Goal: Task Accomplishment & Management: Use online tool/utility

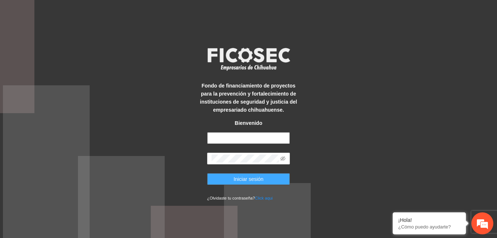
type input "**********"
click at [265, 177] on button "Iniciar sesión" at bounding box center [248, 179] width 83 height 12
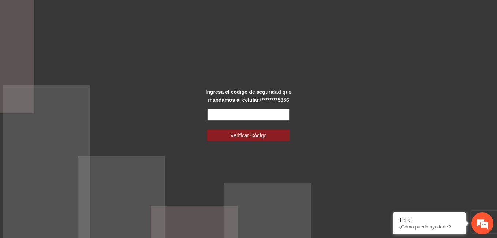
click at [277, 115] on input "text" at bounding box center [248, 115] width 83 height 12
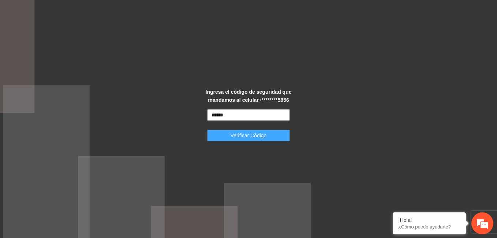
type input "******"
click at [259, 136] on span "Verificar Código" at bounding box center [248, 135] width 36 height 8
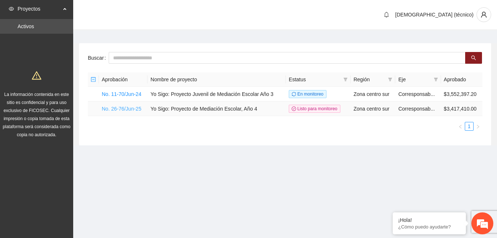
click at [138, 108] on link "No. 26-76/Jun-25" at bounding box center [121, 109] width 39 height 6
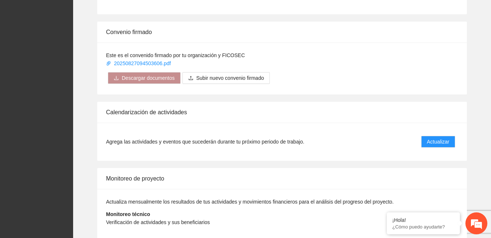
scroll to position [556, 0]
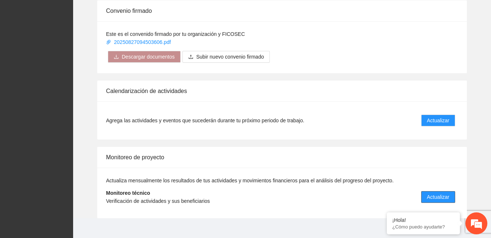
click at [444, 193] on span "Actualizar" at bounding box center [438, 197] width 22 height 8
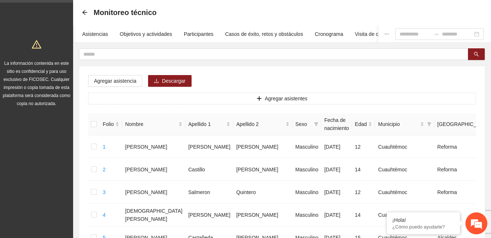
scroll to position [73, 0]
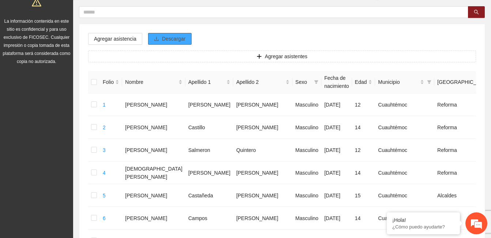
click at [169, 42] on span "Descargar" at bounding box center [174, 39] width 24 height 8
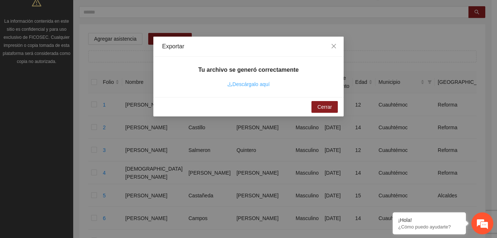
click at [246, 82] on link "Descárgalo aquí" at bounding box center [248, 84] width 42 height 6
click at [329, 44] on span "Close" at bounding box center [334, 47] width 20 height 20
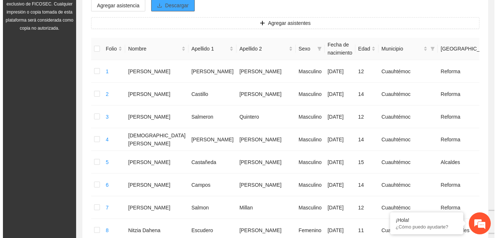
scroll to position [110, 0]
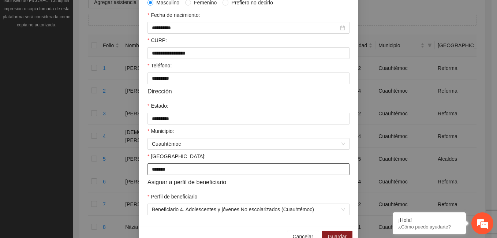
scroll to position [187, 0]
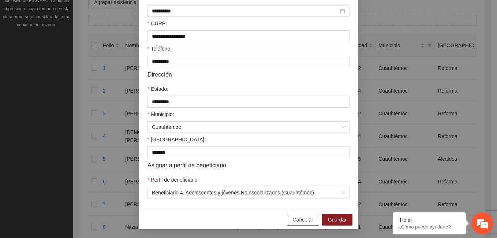
click at [299, 219] on span "Cancelar" at bounding box center [303, 219] width 20 height 8
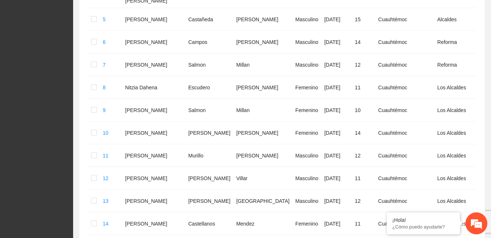
scroll to position [256, 0]
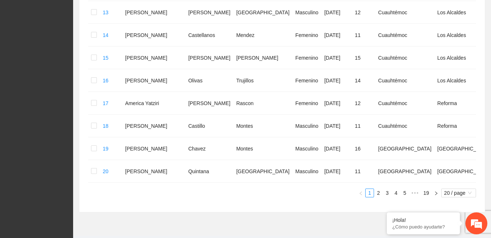
scroll to position [448, 0]
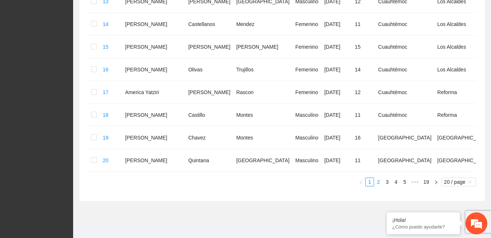
click at [378, 178] on link "2" at bounding box center [378, 182] width 8 height 8
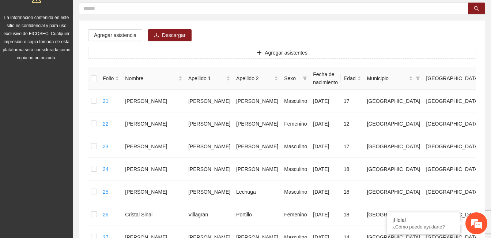
scroll to position [0, 0]
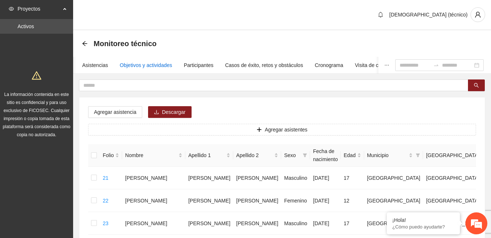
click at [159, 65] on div "Objetivos y actividades" at bounding box center [146, 65] width 52 height 8
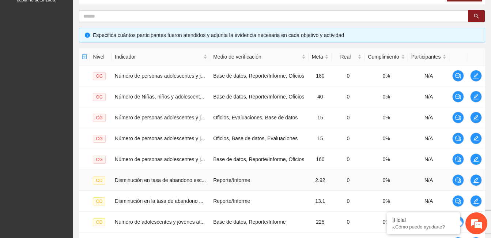
scroll to position [241, 0]
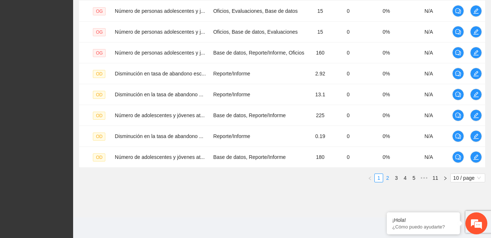
click at [384, 176] on link "2" at bounding box center [388, 178] width 8 height 8
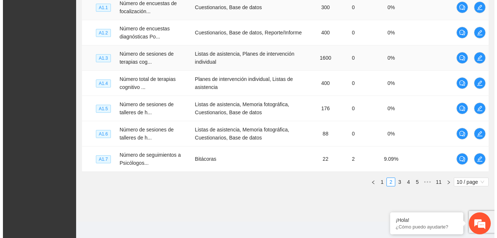
scroll to position [285, 0]
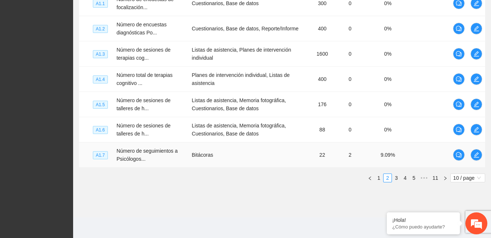
click at [115, 154] on td "Número de seguimientos a Psicólogos..." at bounding box center [151, 154] width 75 height 25
click at [234, 156] on td "Bitácoras" at bounding box center [250, 154] width 122 height 25
click at [477, 155] on icon "edit" at bounding box center [476, 154] width 5 height 5
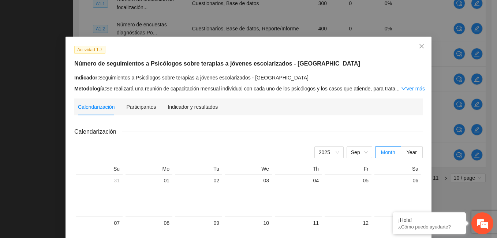
scroll to position [37, 0]
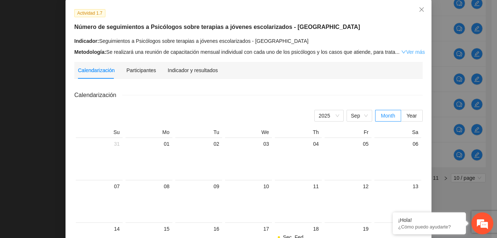
click at [405, 51] on link "Ver más" at bounding box center [413, 52] width 24 height 6
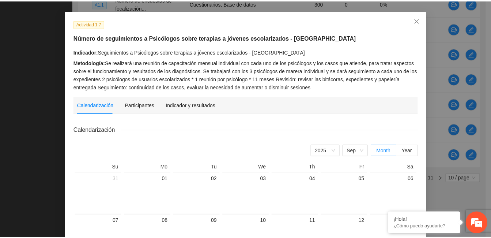
scroll to position [0, 0]
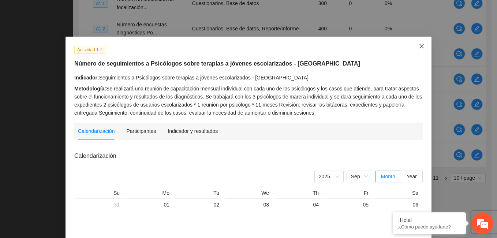
click at [419, 42] on span "Close" at bounding box center [421, 47] width 20 height 20
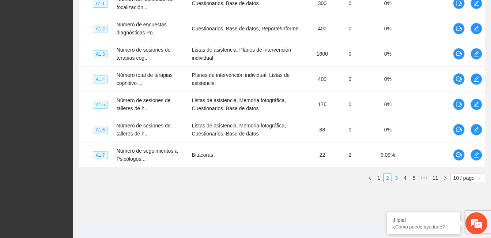
click at [396, 174] on link "3" at bounding box center [396, 178] width 8 height 8
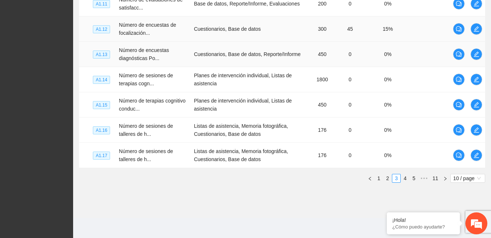
scroll to position [285, 0]
click at [406, 177] on link "4" at bounding box center [405, 178] width 8 height 8
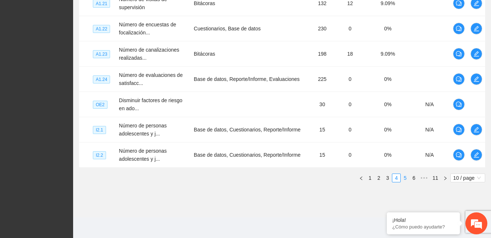
click at [406, 179] on link "5" at bounding box center [405, 178] width 8 height 8
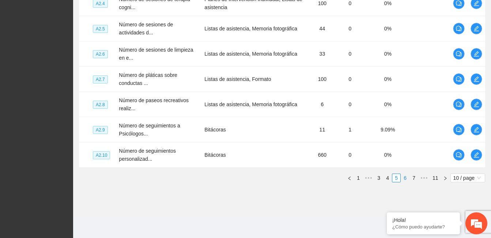
click at [403, 179] on link "6" at bounding box center [405, 178] width 8 height 8
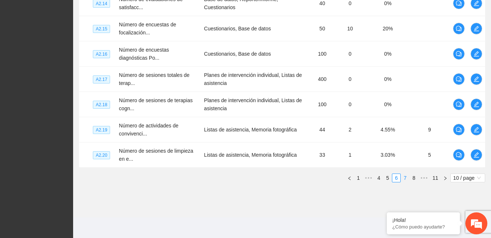
click at [407, 178] on link "7" at bounding box center [405, 178] width 8 height 8
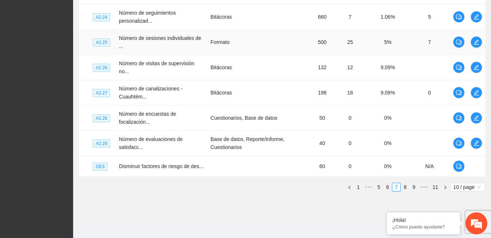
scroll to position [281, 0]
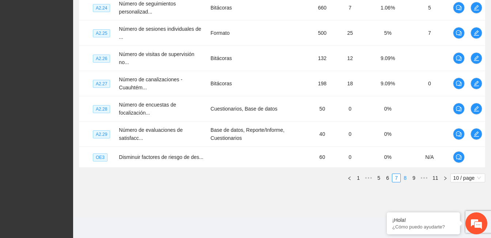
click at [406, 176] on link "8" at bounding box center [405, 178] width 8 height 8
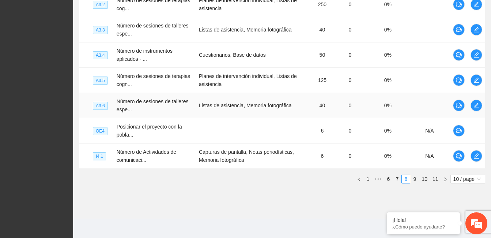
scroll to position [285, 0]
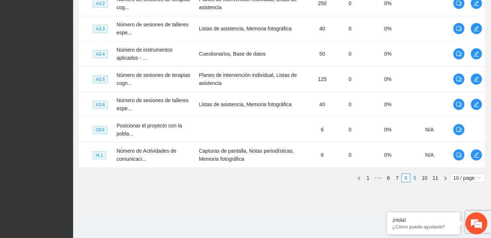
click at [418, 177] on link "9" at bounding box center [415, 178] width 8 height 8
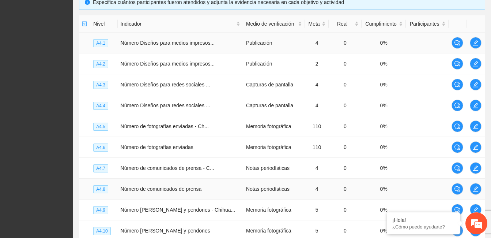
scroll to position [241, 0]
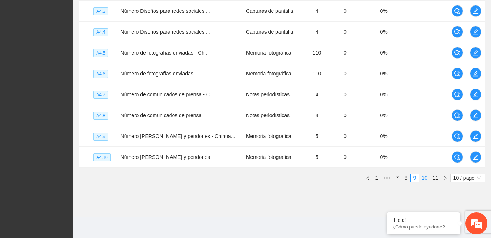
click at [426, 180] on link "10" at bounding box center [424, 178] width 10 height 8
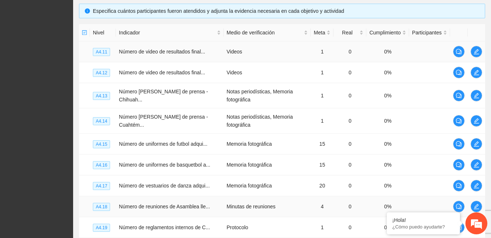
scroll to position [250, 0]
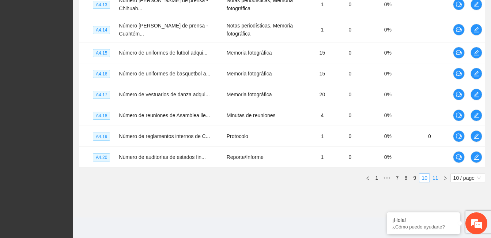
click at [437, 178] on link "11" at bounding box center [435, 178] width 10 height 8
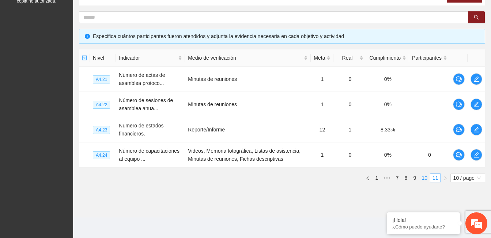
click at [427, 180] on link "10" at bounding box center [424, 178] width 10 height 8
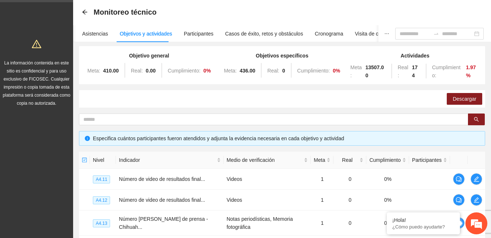
scroll to position [30, 0]
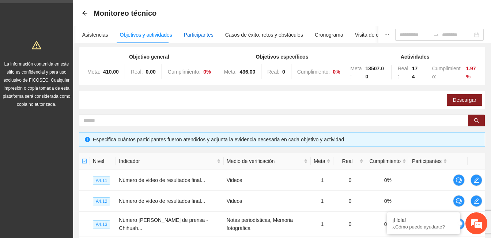
click at [197, 34] on div "Participantes" at bounding box center [199, 35] width 30 height 8
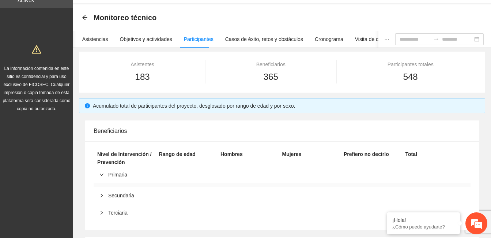
scroll to position [23, 0]
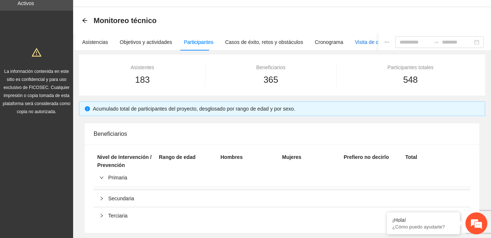
click at [355, 42] on div "Visita de campo y entregables" at bounding box center [389, 42] width 68 height 8
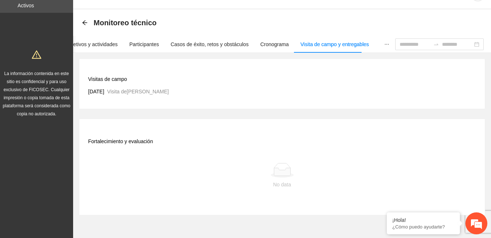
scroll to position [0, 0]
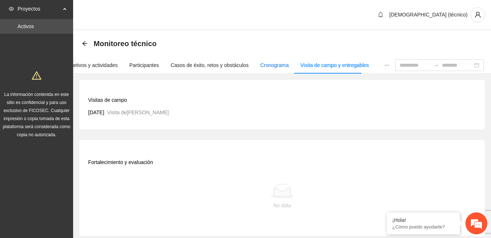
click at [270, 65] on div "Cronograma" at bounding box center [274, 65] width 29 height 8
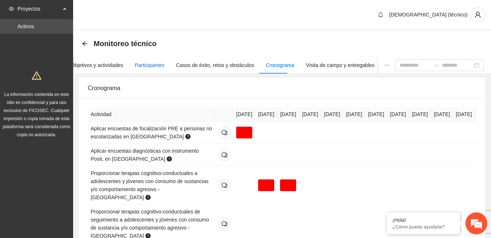
click at [151, 65] on div "Participantes" at bounding box center [150, 65] width 30 height 8
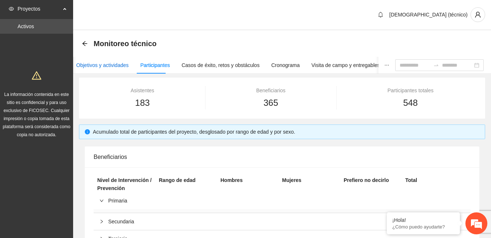
click at [100, 63] on div "Objetivos y actividades" at bounding box center [102, 65] width 52 height 8
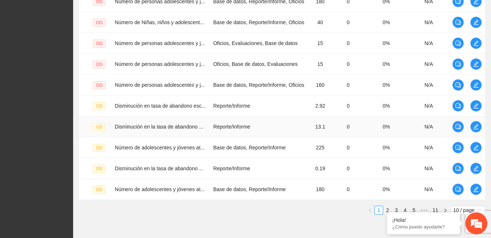
scroll to position [241, 0]
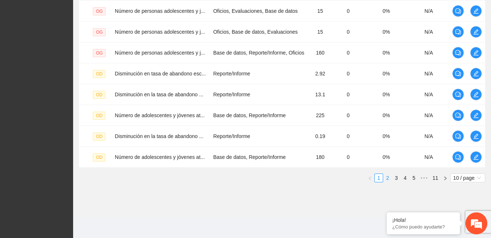
click at [389, 179] on link "2" at bounding box center [388, 178] width 8 height 8
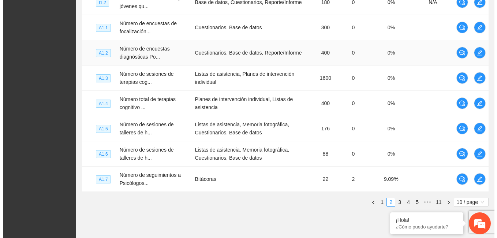
scroll to position [285, 0]
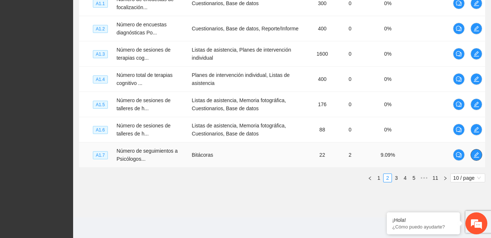
click at [478, 155] on icon "edit" at bounding box center [477, 155] width 6 height 6
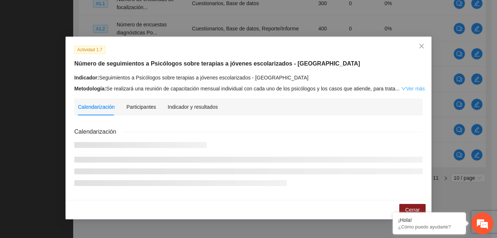
click at [414, 89] on link "Ver más" at bounding box center [413, 89] width 24 height 6
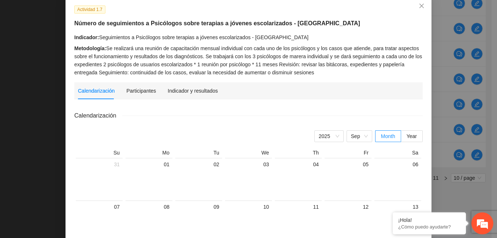
scroll to position [35, 0]
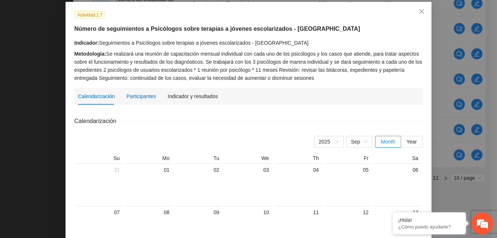
click at [141, 99] on div "Participantes" at bounding box center [141, 96] width 30 height 8
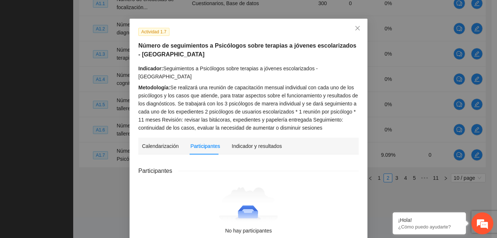
scroll to position [49, 0]
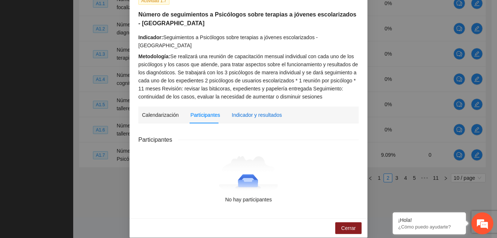
click at [249, 111] on div "Indicador y resultados" at bounding box center [257, 115] width 50 height 8
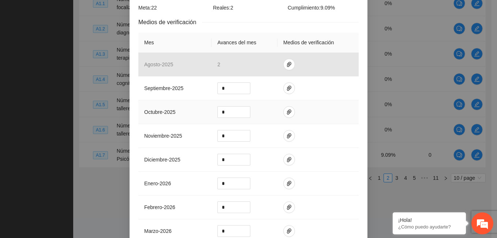
scroll to position [122, 0]
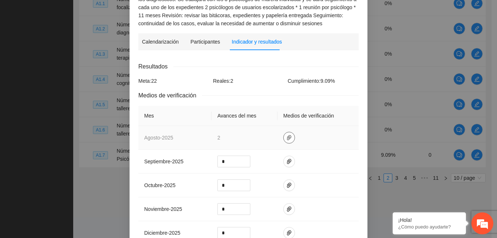
click at [286, 135] on icon "paper-clip" at bounding box center [289, 138] width 6 height 6
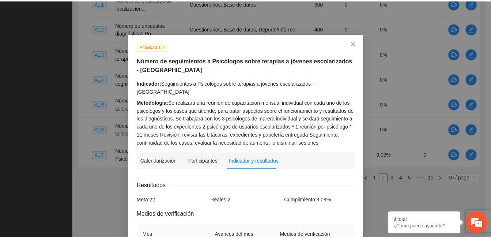
scroll to position [0, 0]
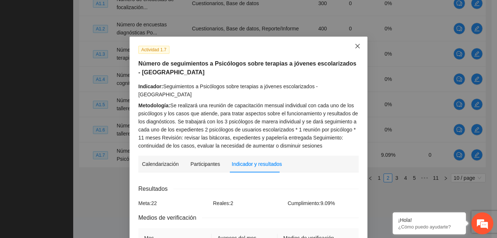
click at [357, 48] on icon "close" at bounding box center [357, 46] width 4 height 4
